Goal: Task Accomplishment & Management: Manage account settings

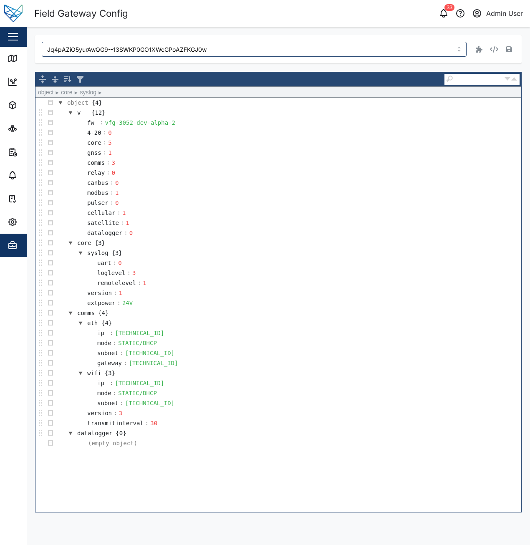
click at [447, 251] on td "syslog {3}" at bounding box center [287, 253] width 465 height 10
click at [13, 226] on icon "button" at bounding box center [13, 222] width 10 height 10
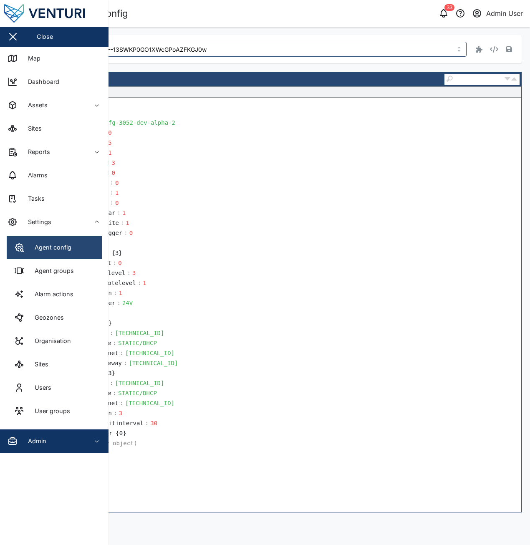
click at [65, 254] on link "Agent config" at bounding box center [54, 247] width 95 height 23
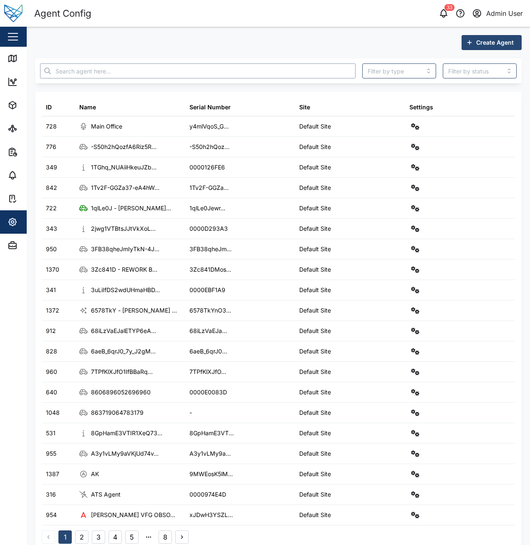
click at [121, 73] on input "text" at bounding box center [197, 70] width 315 height 15
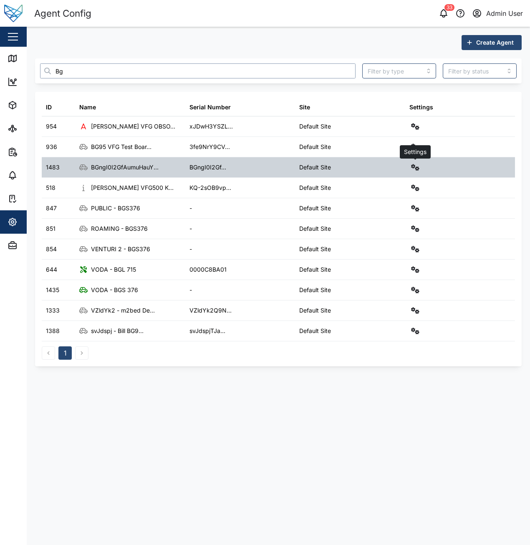
type input "Bg"
click at [414, 169] on icon "button" at bounding box center [415, 167] width 8 height 7
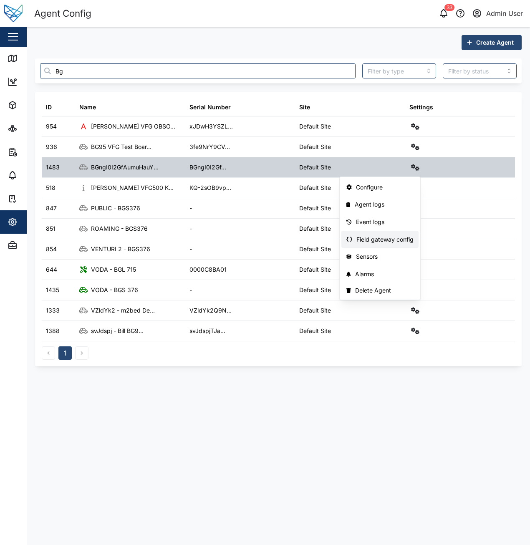
click at [402, 235] on div "Field gateway config" at bounding box center [384, 239] width 57 height 9
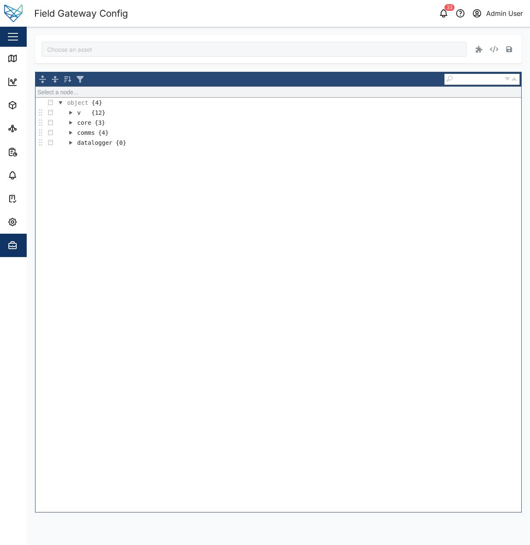
type input "BGngI0I2GfAumuHauYzEgjkXNSZYN_a7yQ-RTJiBIxI"
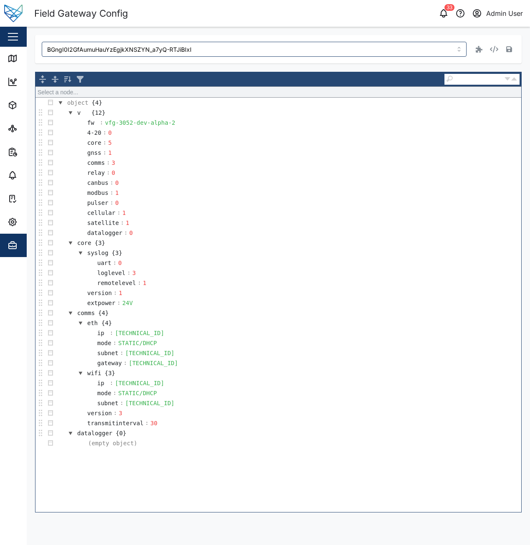
click at [282, 40] on div "BGngI0I2GfAumuHauYzEgjkXNSZYN_a7yQ-RTJiBIxI" at bounding box center [278, 49] width 486 height 28
click at [284, 55] on input "BGngI0I2GfAumuHauYzEgjkXNSZYN_a7yQ-RTJiBIxI" at bounding box center [254, 49] width 425 height 15
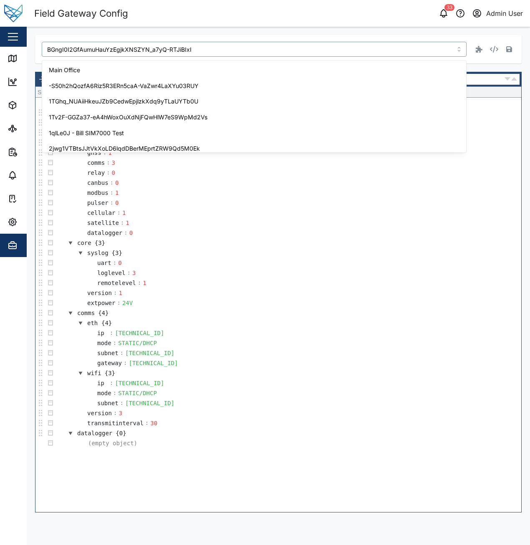
click at [284, 55] on input "BGngI0I2GfAumuHauYzEgjkXNSZYN_a7yQ-RTJiBIxI" at bounding box center [254, 49] width 425 height 15
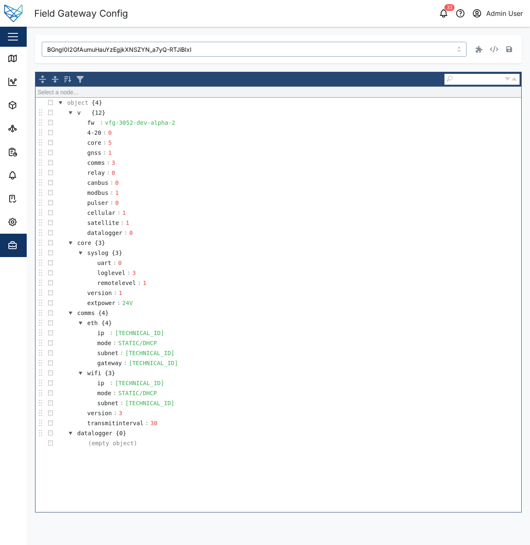
click at [284, 55] on input "BGngI0I2GfAumuHauYzEgjkXNSZYN_a7yQ-RTJiBIxI" at bounding box center [254, 49] width 425 height 15
click at [11, 250] on span "Admin" at bounding box center [46, 245] width 76 height 23
click at [350, 283] on td "remotelevel : 1" at bounding box center [287, 283] width 465 height 10
click at [170, 123] on div "vfg-3052-dev-alpha-2" at bounding box center [139, 122] width 73 height 9
click at [169, 123] on div "vfg-3052-dev-alpha-2" at bounding box center [139, 122] width 73 height 9
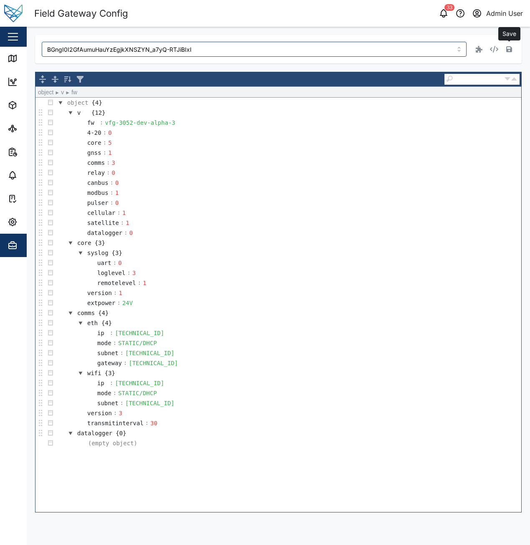
click at [508, 53] on button "button" at bounding box center [509, 49] width 12 height 12
click at [14, 246] on icon "button" at bounding box center [13, 246] width 8 height 1
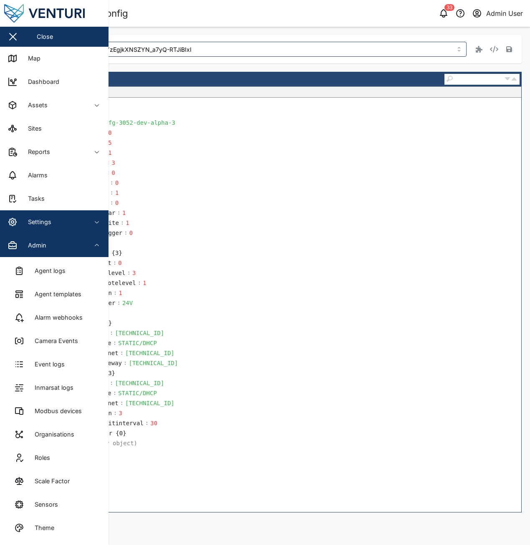
click at [38, 226] on div "Settings" at bounding box center [37, 221] width 30 height 9
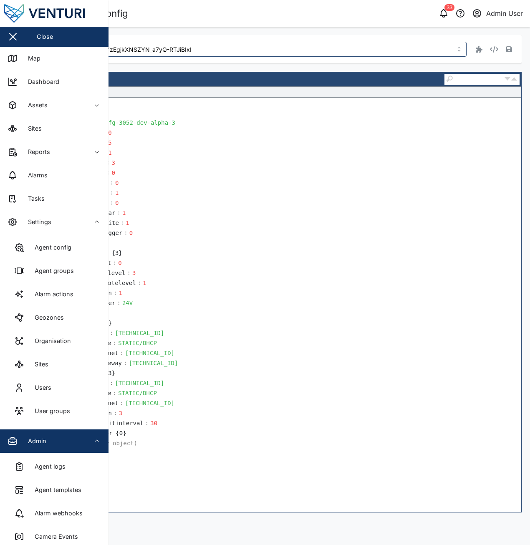
click at [250, 23] on header "Field Gateway Config 33 Admin User" at bounding box center [265, 13] width 530 height 27
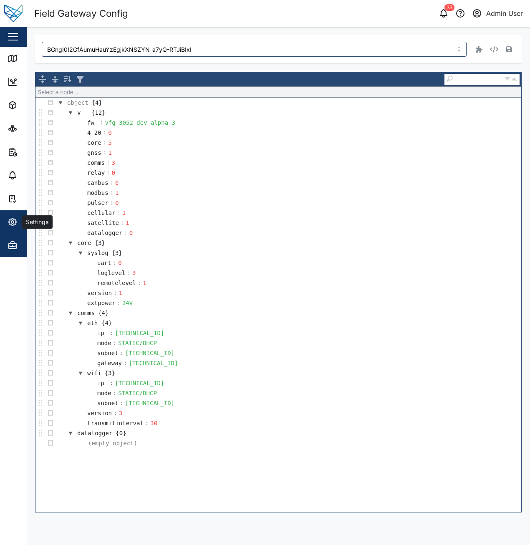
click at [15, 218] on icon "button" at bounding box center [13, 222] width 10 height 10
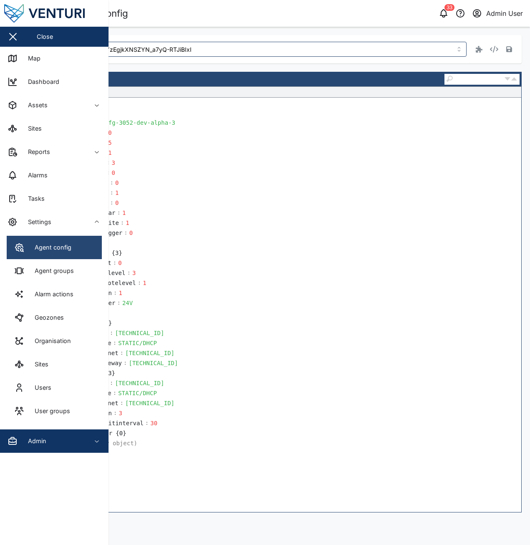
click at [35, 249] on div "Agent config" at bounding box center [49, 247] width 43 height 9
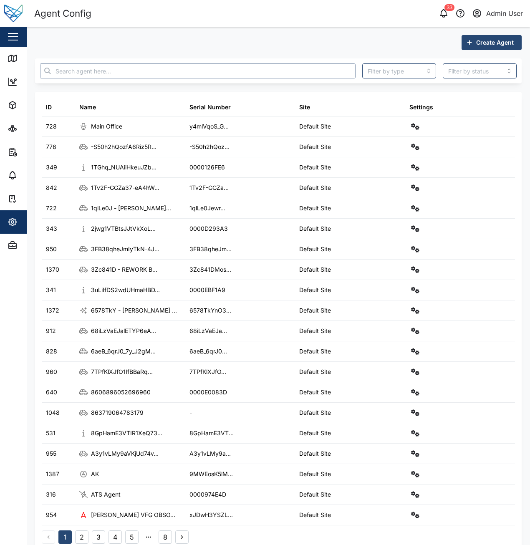
click at [201, 76] on input "text" at bounding box center [197, 70] width 315 height 15
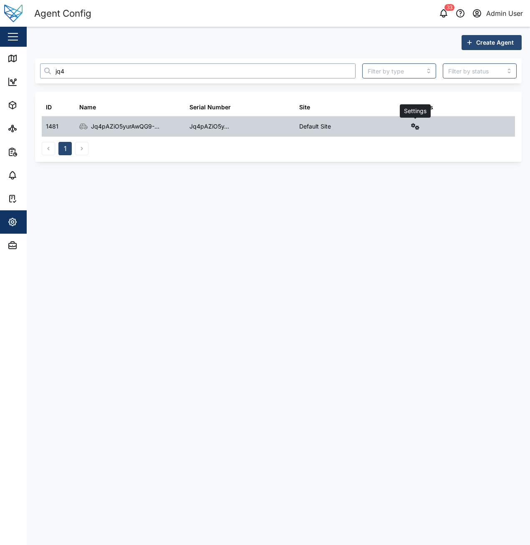
type input "jq4"
click at [417, 128] on icon "button" at bounding box center [415, 126] width 8 height 7
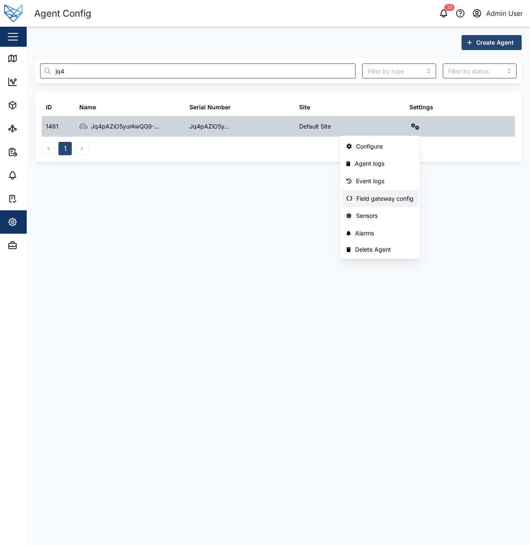
click at [385, 194] on div "Field gateway config" at bounding box center [384, 198] width 57 height 9
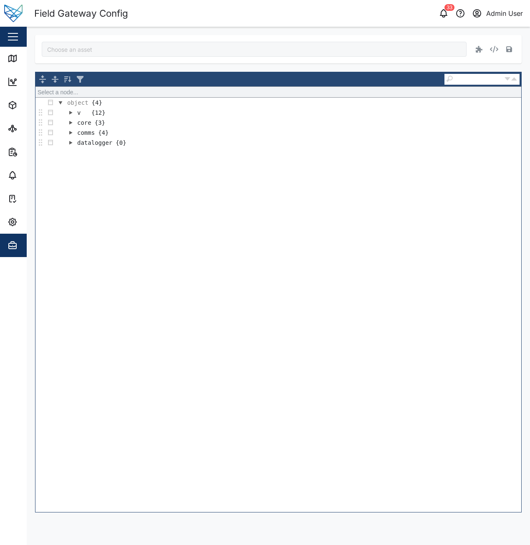
type input "Jq4pAZiO5yurAwQG9--13SWKP0GO1XWcGPoAZFKGJ0w"
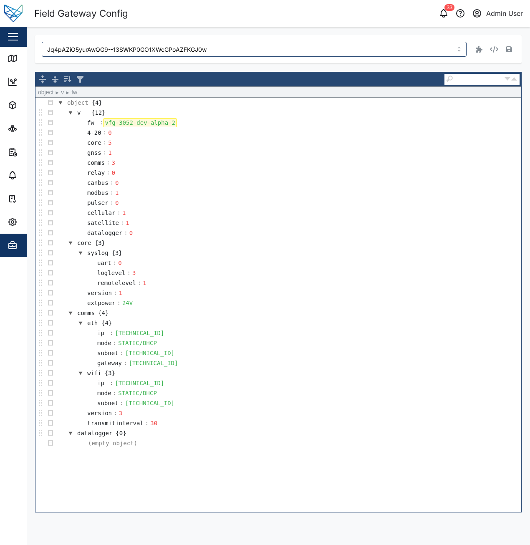
click at [167, 123] on div "vfg-3052-dev-alpha-2" at bounding box center [139, 122] width 73 height 9
click at [511, 52] on icon "button" at bounding box center [509, 49] width 6 height 6
click at [365, 354] on td "subnet : 255.255.255.0" at bounding box center [287, 353] width 465 height 10
click at [339, 323] on td "eth {4}" at bounding box center [287, 323] width 465 height 10
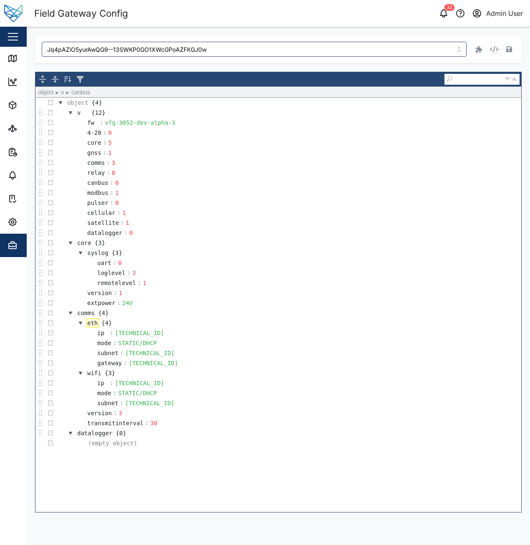
click at [270, 183] on td "canbus : 0" at bounding box center [287, 183] width 465 height 10
click at [239, 133] on td "4-20 : 0" at bounding box center [287, 133] width 465 height 10
click at [192, 126] on td "fw : vfg-3052-dev-alpha-3" at bounding box center [287, 123] width 465 height 10
click at [16, 470] on aside "Close Map Dashboard Assets ATS Camera Generator Personnel Power meter Tankers T…" at bounding box center [13, 272] width 27 height 545
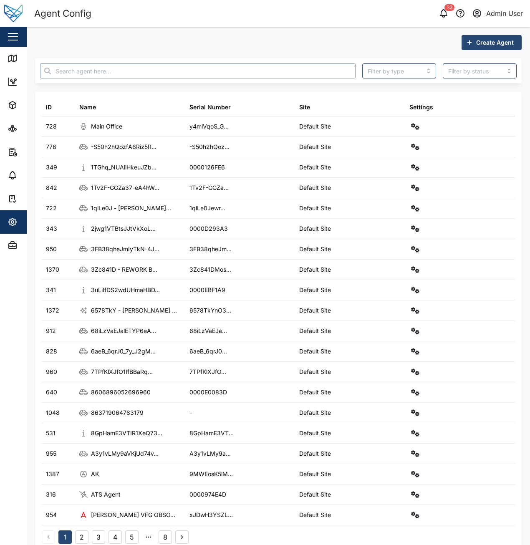
click at [126, 75] on input "text" at bounding box center [197, 70] width 315 height 15
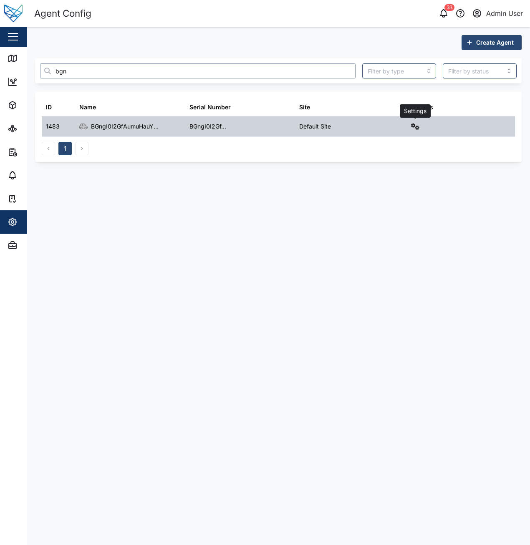
type input "bgn"
click at [419, 129] on icon "button" at bounding box center [415, 126] width 8 height 7
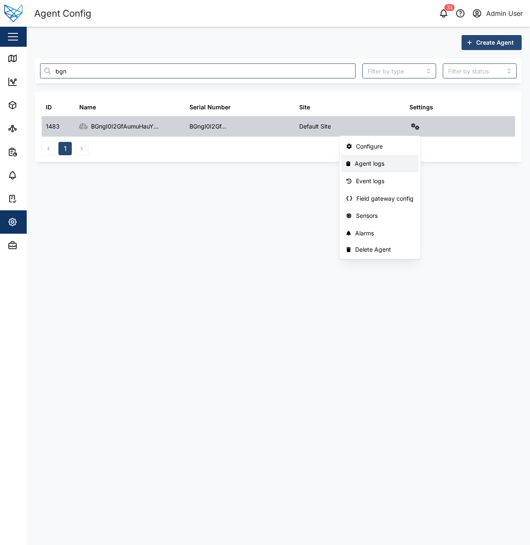
click at [394, 159] on div "Agent logs" at bounding box center [384, 163] width 59 height 9
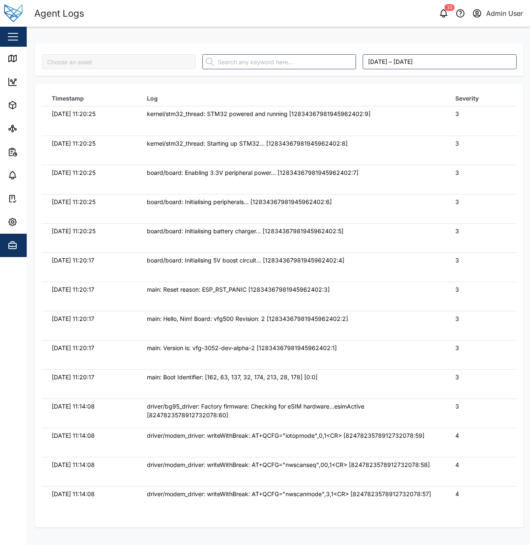
type input "BGngI0I2GfAumuHauYzEgjkXNSZYN_a7yQ-RTJiBIxI"
click at [319, 254] on td "board/board: Initialising 5V boost circuit... [12834367981945962402:4]" at bounding box center [291, 266] width 309 height 29
click at [333, 44] on div "BGngI0I2GfAumuHauYzEgjkXNSZYN_a7yQ-RTJiBIxI August 8, 2025 – August 15, 2025" at bounding box center [279, 59] width 488 height 33
type input "BGngI0I2GfAumuHauYzEgjkXNSZYN_a7yQ-RTJiBIxI"
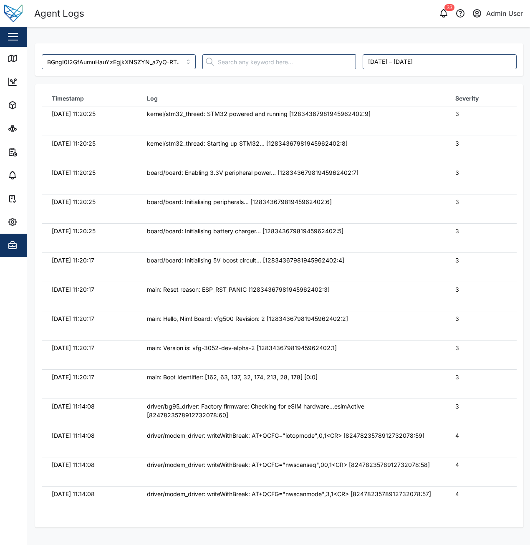
click at [184, 156] on td "kernel/stm32_thread: Starting up STM32... [12834367981945962402:8]" at bounding box center [291, 150] width 309 height 29
type input "BGngI0I2GfAumuHauYzEgjkXNSZYN_a7yQ-RTJiBIxI"
click at [236, 38] on div "BGngI0I2GfAumuHauYzEgjkXNSZYN_a7yQ-RTJiBIxI August 8, 2025 – August 15, 2025 Ti…" at bounding box center [279, 281] width 488 height 492
click at [325, 37] on div "BGngI0I2GfAumuHauYzEgjkXNSZYN_a7yQ-RTJiBIxI August 8, 2025 – August 15, 2025 Ti…" at bounding box center [279, 281] width 488 height 492
type input "BGngI0I2GfAumuHauYzEgjkXNSZYN_a7yQ-RTJiBIxI"
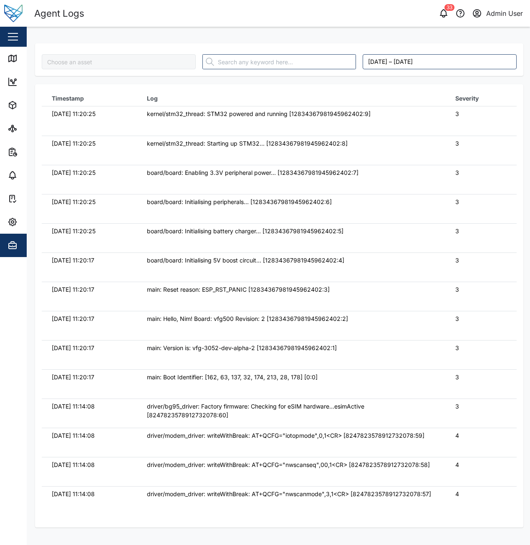
type input "BGngI0I2GfAumuHauYzEgjkXNSZYN_a7yQ-RTJiBIxI"
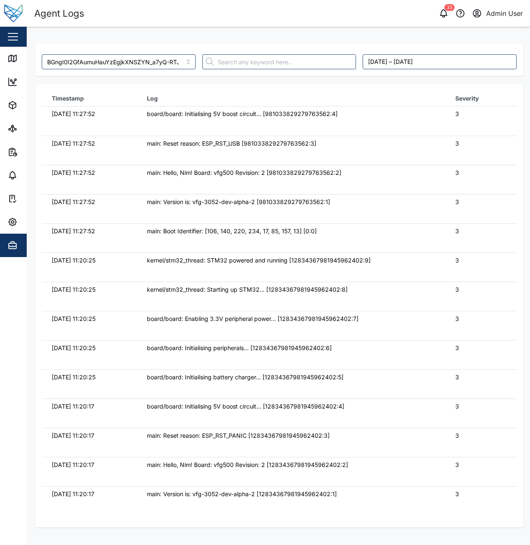
click at [312, 98] on th "Log" at bounding box center [291, 98] width 309 height 15
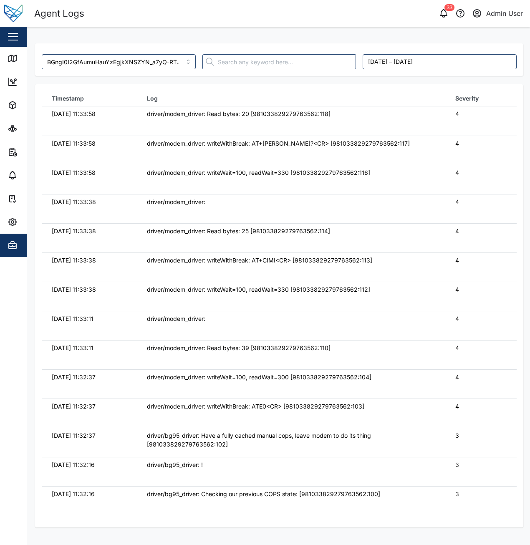
click at [181, 223] on td "driver/modem_driver: Read bytes: 25 [981033829279763562:114]" at bounding box center [291, 237] width 309 height 29
click at [192, 188] on td "driver/modem_driver: writeWait=100, readWait=330 [981033829279763562:116]" at bounding box center [291, 179] width 309 height 29
type input "BGngI0I2GfAumuHauYzEgjkXNSZYN_a7yQ-RTJiBIxI"
drag, startPoint x: 0, startPoint y: 0, endPoint x: 206, endPoint y: 205, distance: 290.8
click at [206, 205] on div "driver/modem_driver:" at bounding box center [291, 201] width 289 height 9
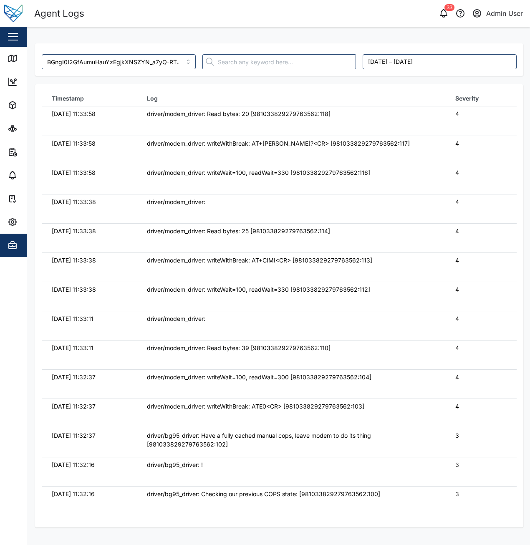
click at [234, 30] on div "BGngI0I2GfAumuHauYzEgjkXNSZYN_a7yQ-RTJiBIxI August 8, 2025 – August 15, 2025 Ti…" at bounding box center [278, 35] width 503 height 17
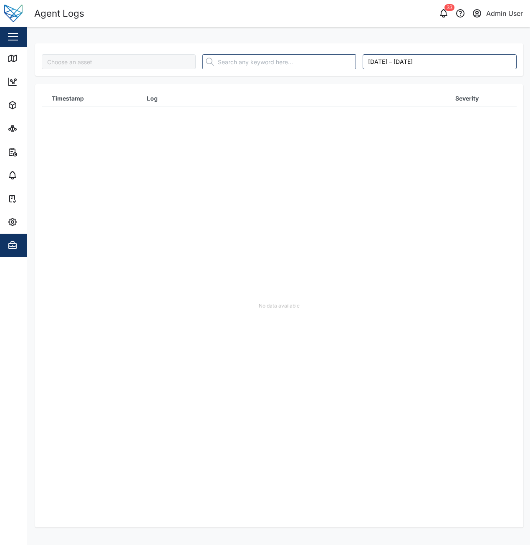
type input "Jq4pAZiO5yurAwQG9--13SWKP0GO1XWcGPoAZFKGJ0w"
